Goal: Information Seeking & Learning: Learn about a topic

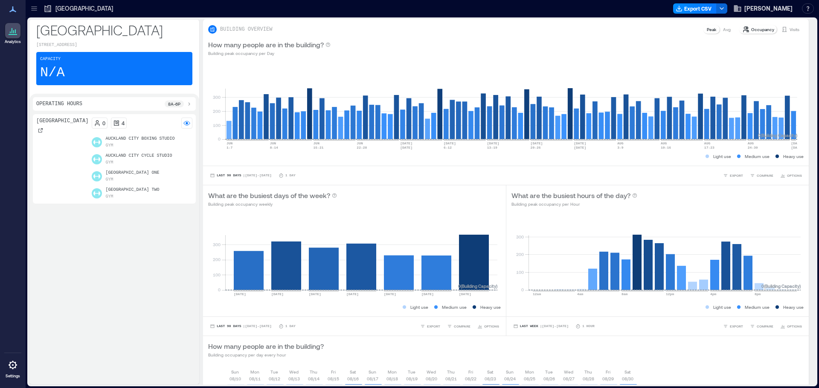
click at [43, 1] on div "Auckland City Export CSV [PERSON_NAME] Resources API Documentation Help Center …" at bounding box center [422, 8] width 793 height 17
click at [35, 7] on icon at bounding box center [34, 8] width 9 height 9
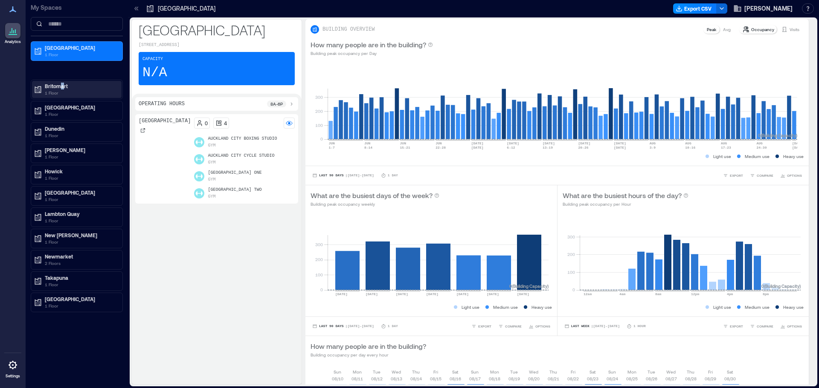
click at [62, 86] on p "Britomart" at bounding box center [81, 86] width 72 height 7
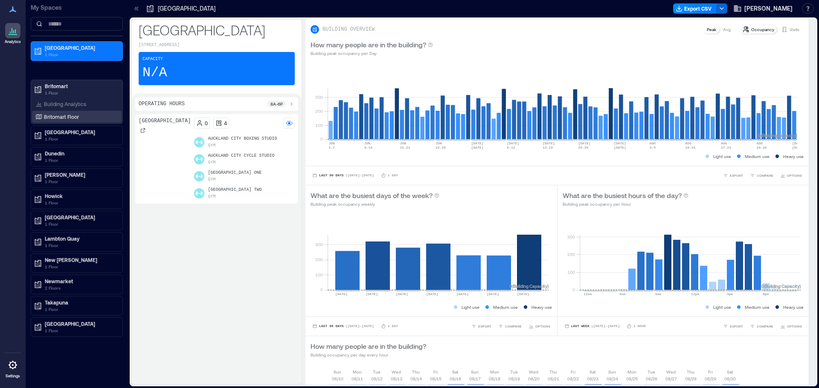
click at [61, 120] on p "Britomart Floor" at bounding box center [61, 116] width 35 height 7
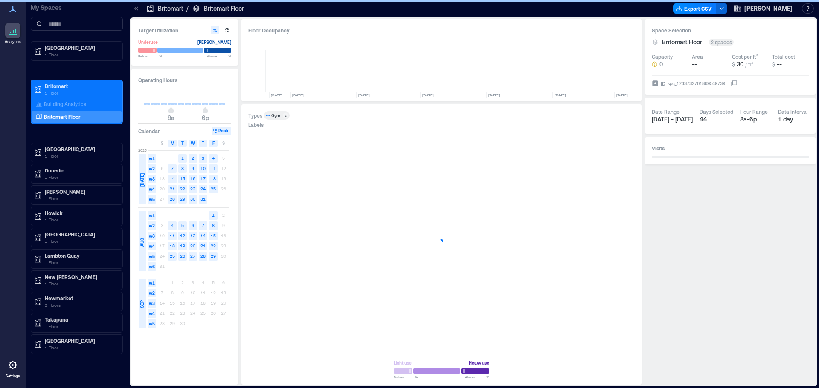
scroll to position [0, 4266]
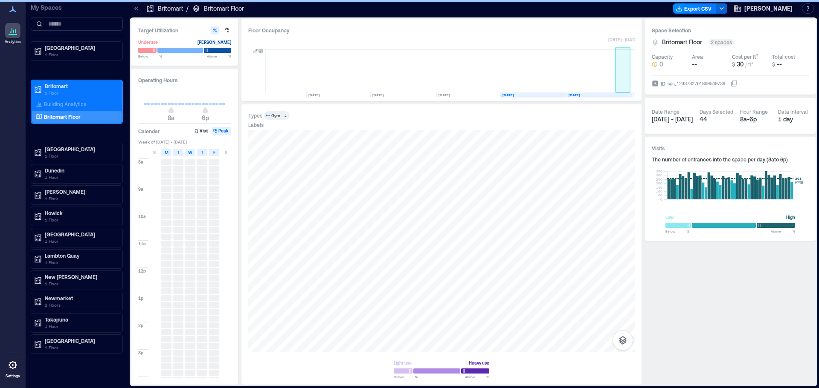
click at [628, 81] on rect at bounding box center [622, 71] width 15 height 43
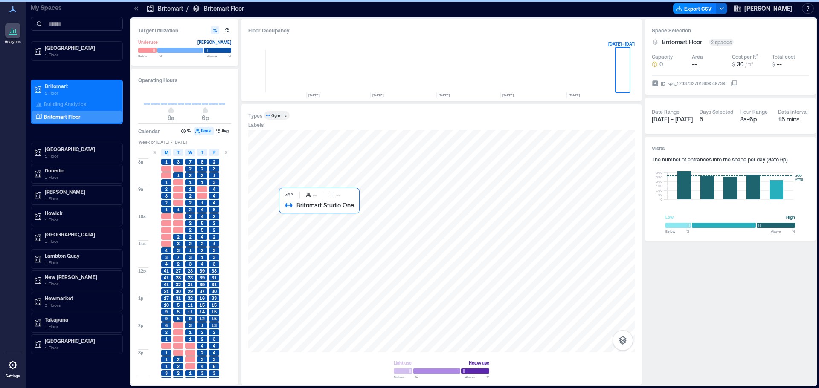
click at [368, 253] on div at bounding box center [441, 241] width 386 height 223
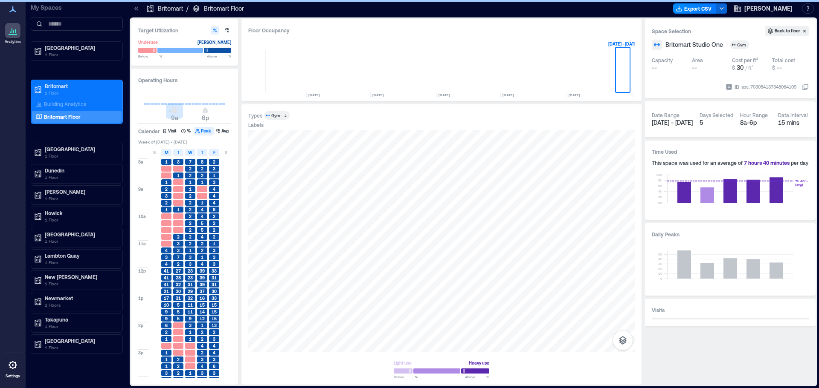
click at [174, 110] on span "9a 6p" at bounding box center [185, 111] width 82 height 13
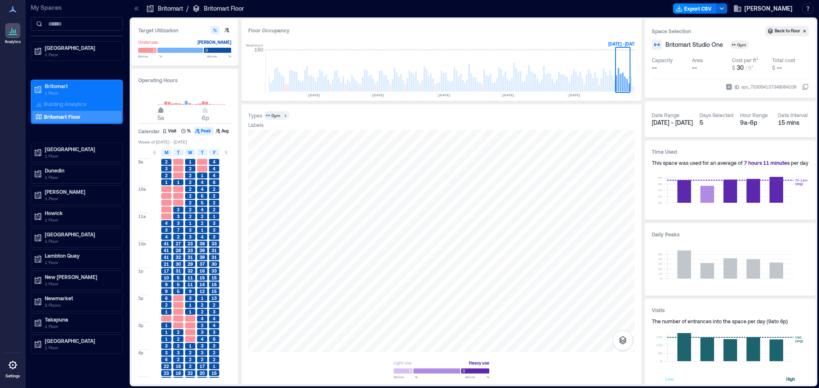
type input "*"
drag, startPoint x: 171, startPoint y: 113, endPoint x: 158, endPoint y: 122, distance: 15.9
click at [158, 118] on span "4a 6p" at bounding box center [185, 111] width 82 height 13
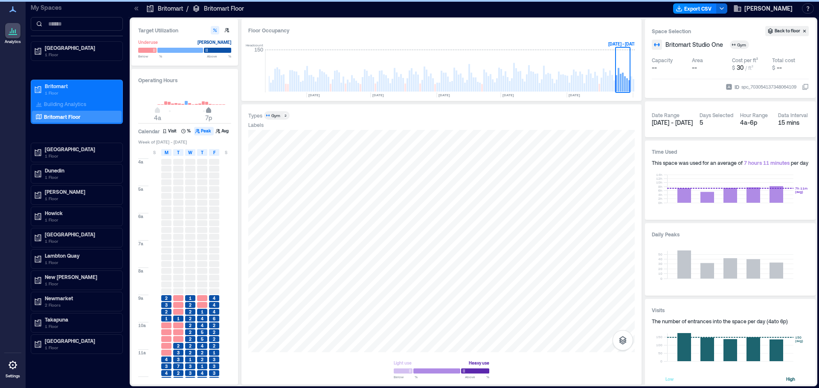
type input "**"
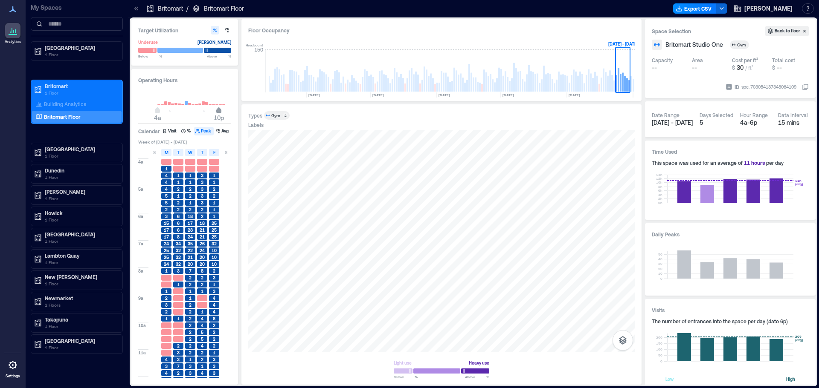
drag, startPoint x: 205, startPoint y: 111, endPoint x: 218, endPoint y: 121, distance: 16.7
click at [218, 113] on span "10p" at bounding box center [218, 111] width 5 height 3
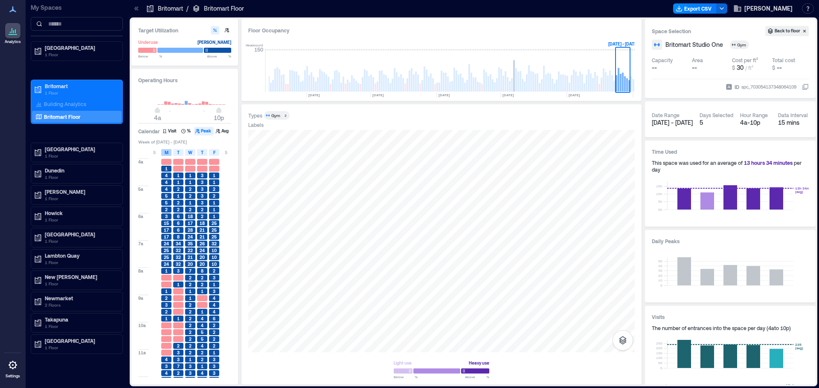
click at [162, 152] on div "M" at bounding box center [166, 152] width 10 height 7
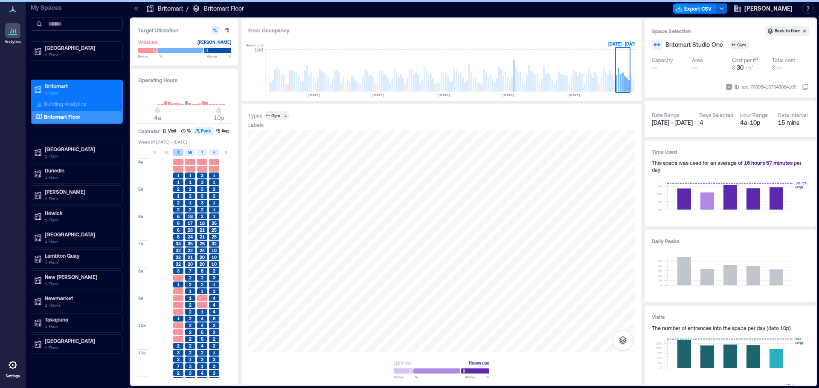
drag, startPoint x: 178, startPoint y: 152, endPoint x: 182, endPoint y: 153, distance: 4.3
click at [178, 152] on span "T" at bounding box center [178, 152] width 3 height 7
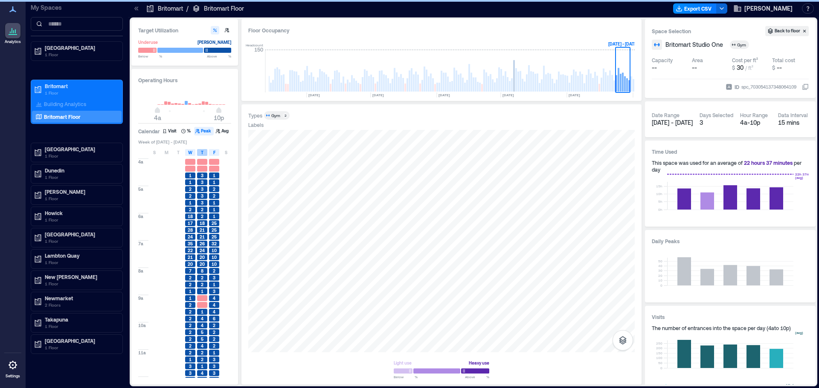
drag, startPoint x: 189, startPoint y: 153, endPoint x: 201, endPoint y: 152, distance: 11.9
click at [190, 153] on span "W" at bounding box center [190, 152] width 4 height 7
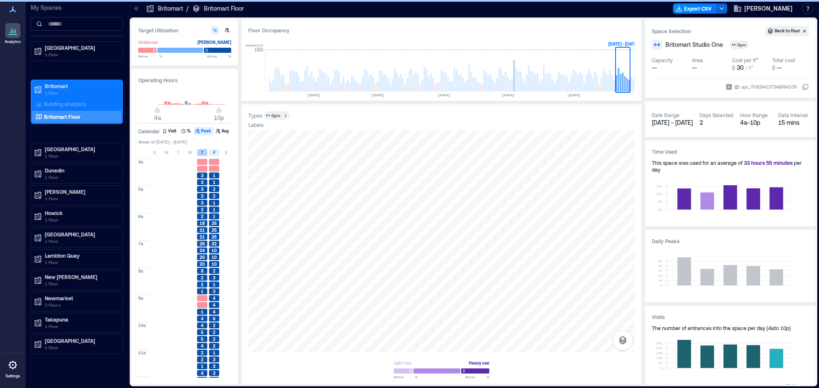
click at [202, 152] on span "T" at bounding box center [202, 152] width 3 height 7
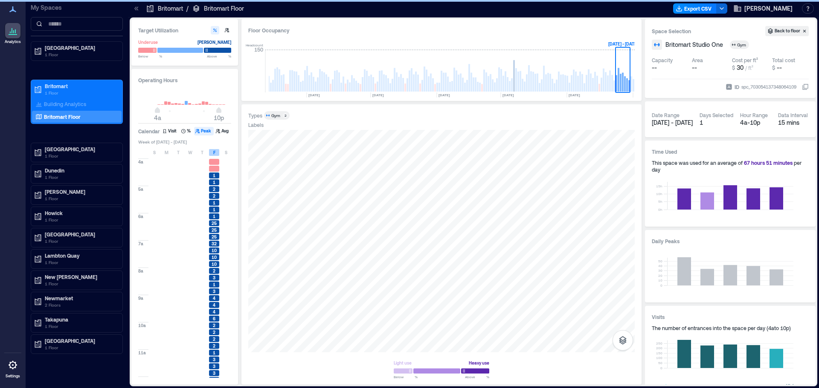
click at [211, 152] on div "F" at bounding box center [214, 152] width 10 height 7
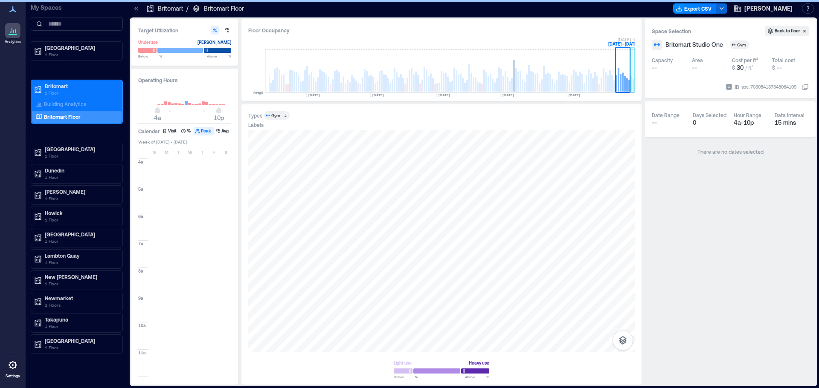
click at [633, 88] on rect at bounding box center [633, 85] width 2 height 12
click at [149, 154] on div "S" at bounding box center [154, 152] width 10 height 7
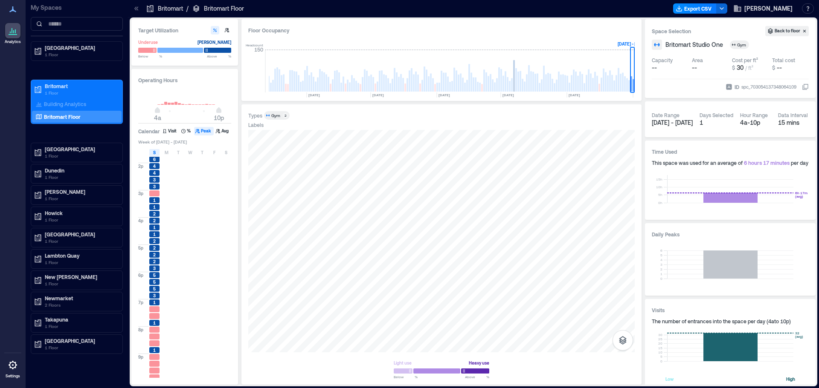
scroll to position [272, 0]
